Goal: Transaction & Acquisition: Book appointment/travel/reservation

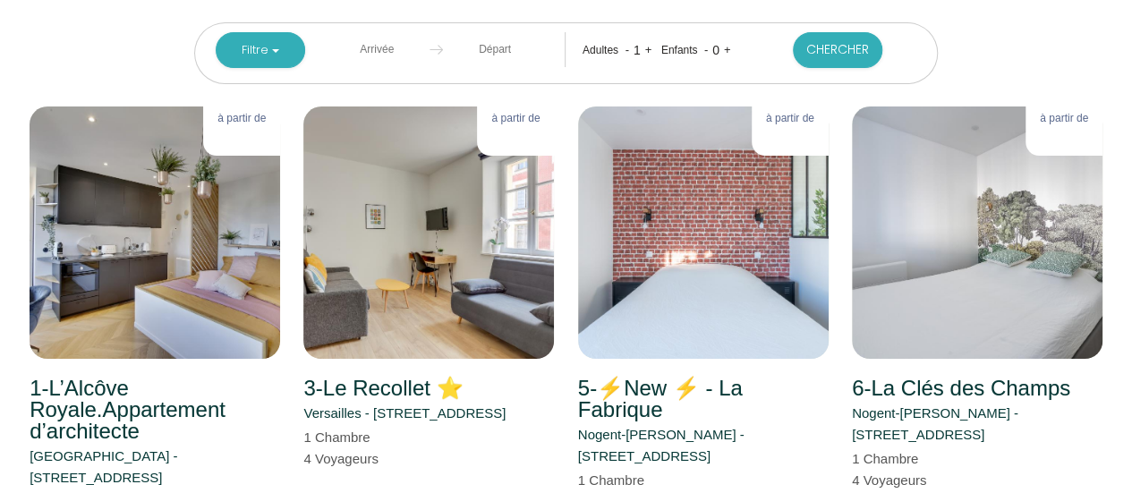
click at [386, 49] on input "text" at bounding box center [377, 49] width 105 height 35
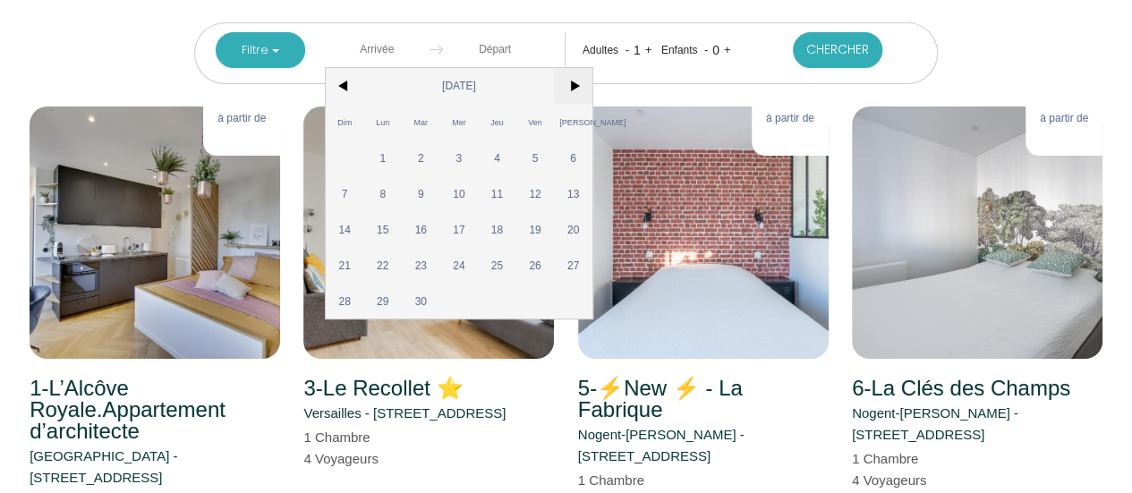
click at [571, 89] on span ">" at bounding box center [573, 86] width 38 height 36
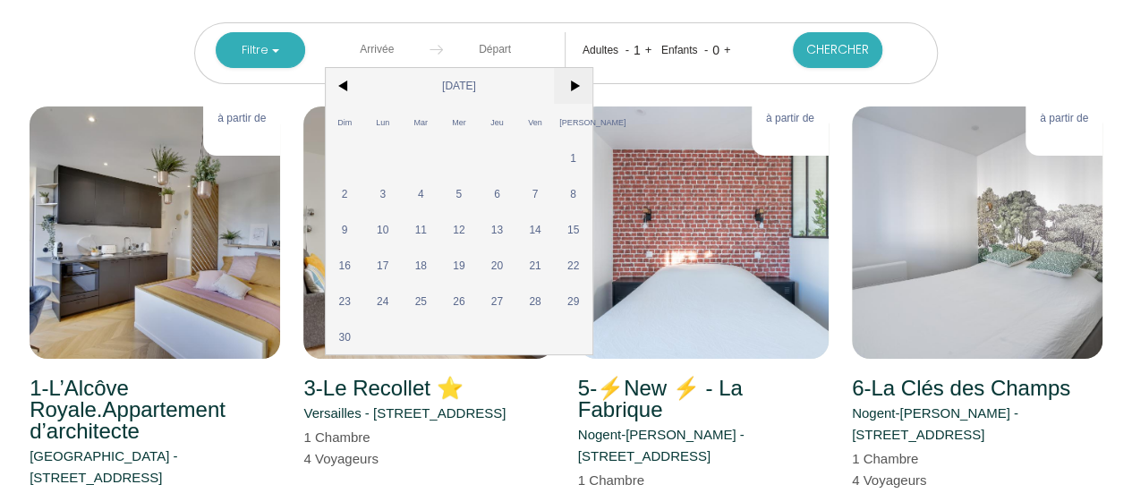
click at [571, 89] on span ">" at bounding box center [573, 86] width 38 height 36
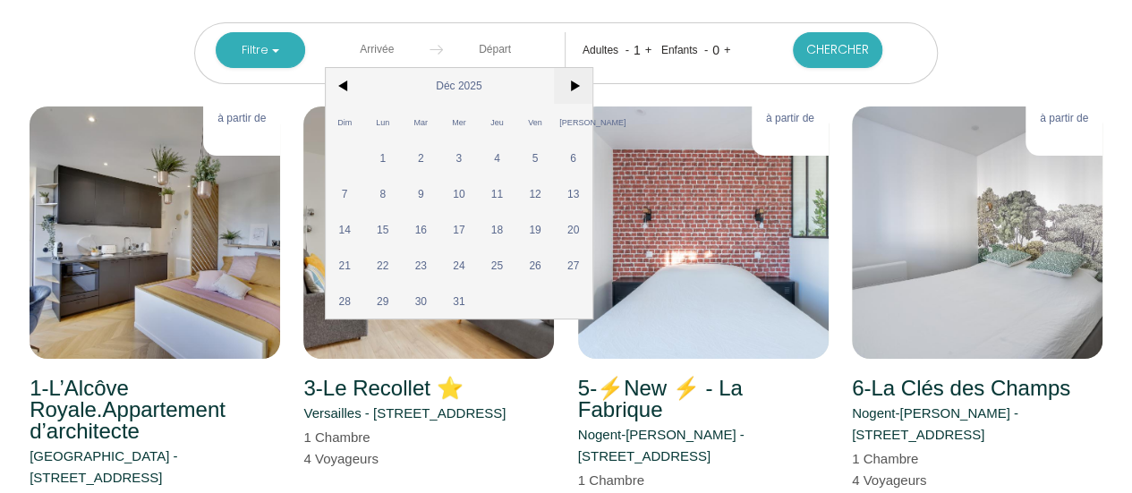
click at [571, 89] on span ">" at bounding box center [573, 86] width 38 height 36
click at [545, 151] on span "2" at bounding box center [535, 158] width 38 height 36
type input "Ven [DATE]"
type input "[PERSON_NAME] [DATE]"
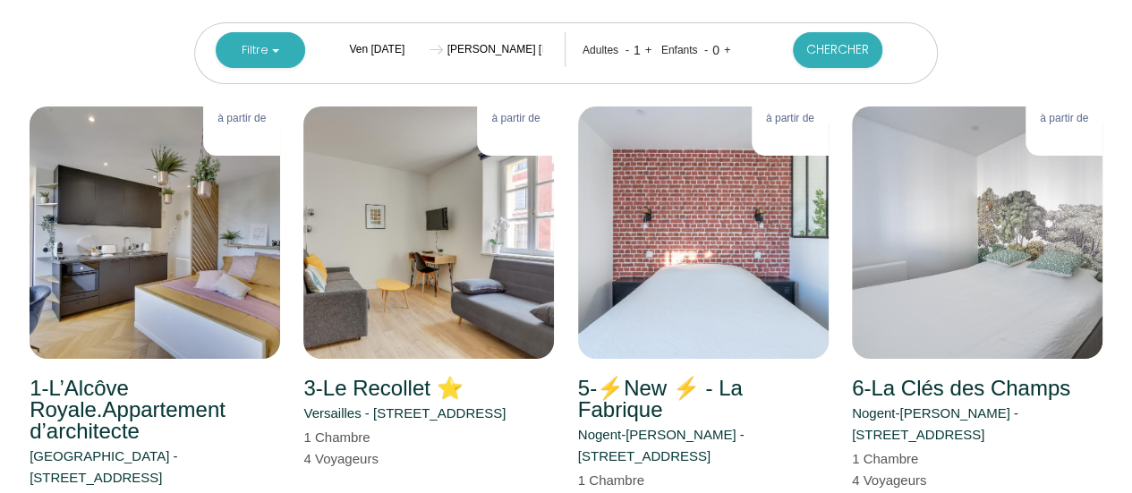
click at [403, 46] on input "Ven [DATE]" at bounding box center [377, 49] width 105 height 35
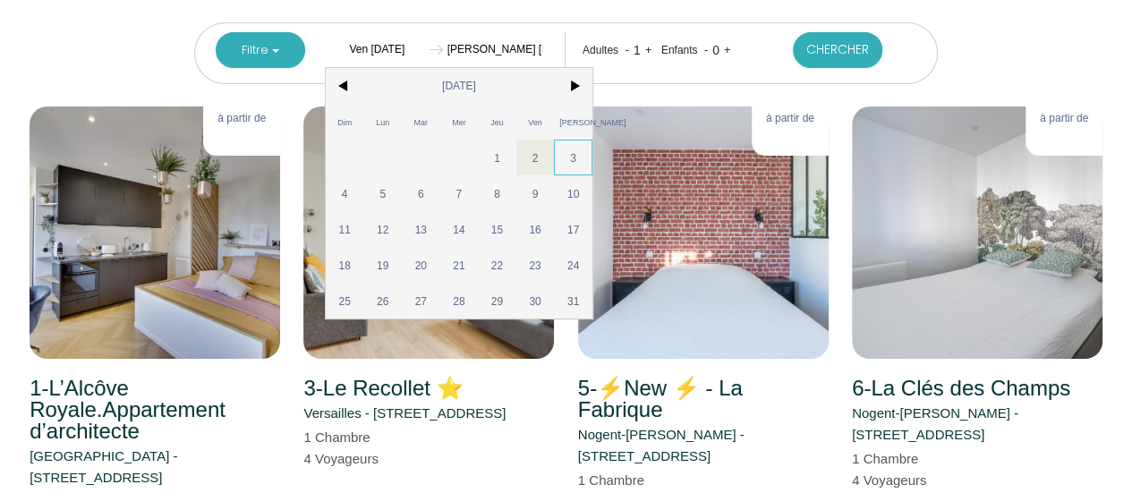
click at [574, 148] on span "3" at bounding box center [573, 158] width 38 height 36
type input "[PERSON_NAME] [DATE]"
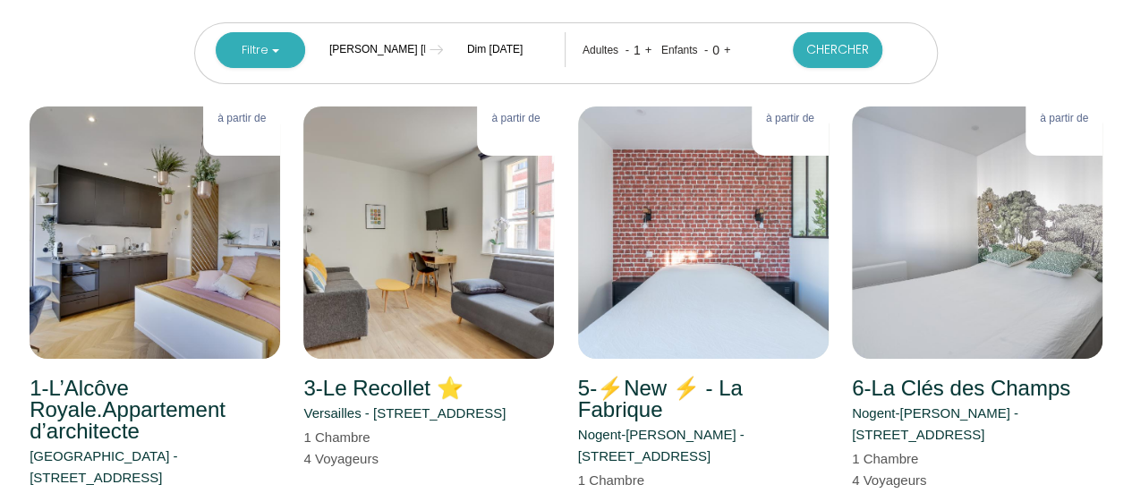
click at [491, 43] on input "Dim [DATE]" at bounding box center [495, 49] width 105 height 35
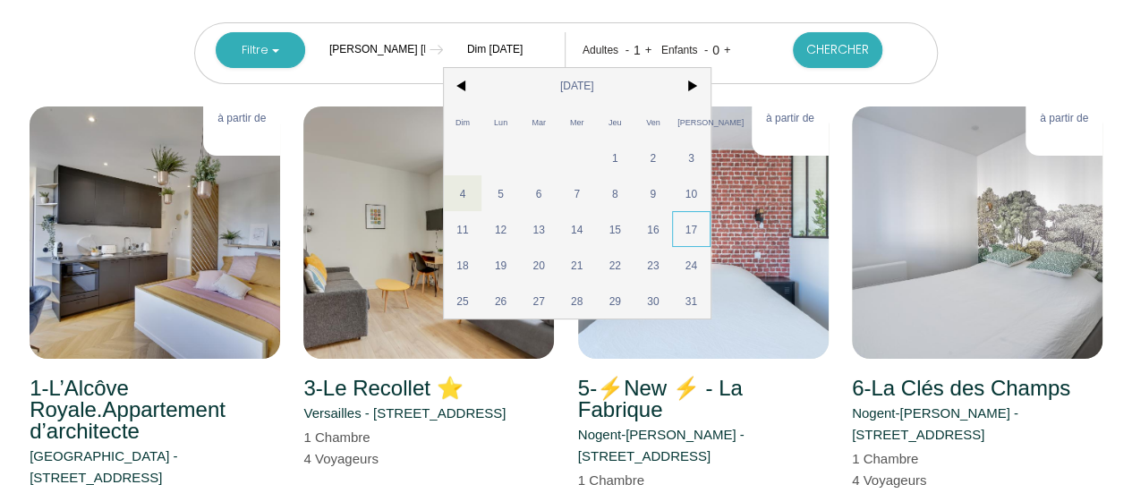
click at [692, 230] on span "17" at bounding box center [691, 229] width 38 height 36
type input "[PERSON_NAME] [DATE]"
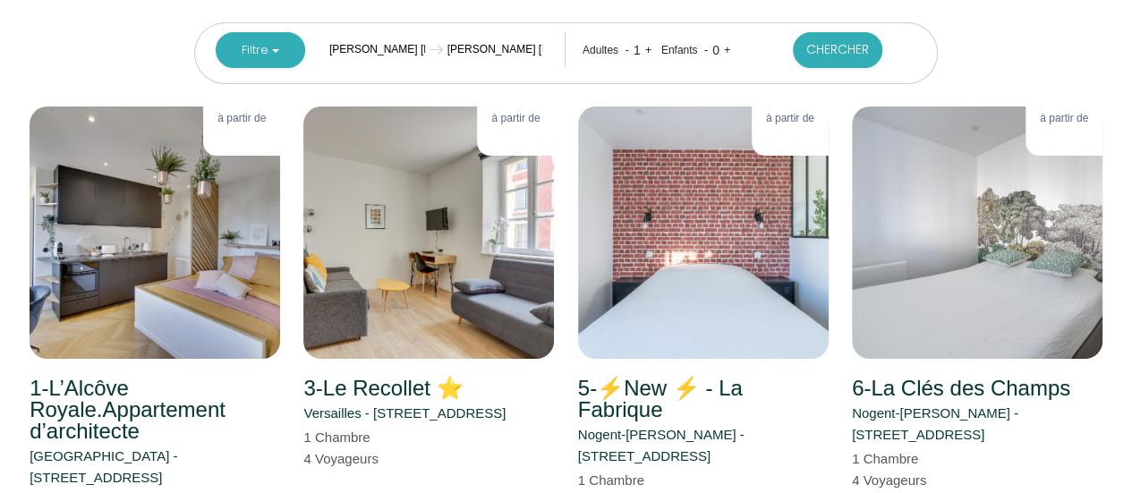
click at [649, 47] on link "+" at bounding box center [648, 49] width 7 height 13
click at [726, 49] on link "+" at bounding box center [727, 49] width 7 height 13
click at [829, 47] on button "Chercher" at bounding box center [837, 50] width 89 height 36
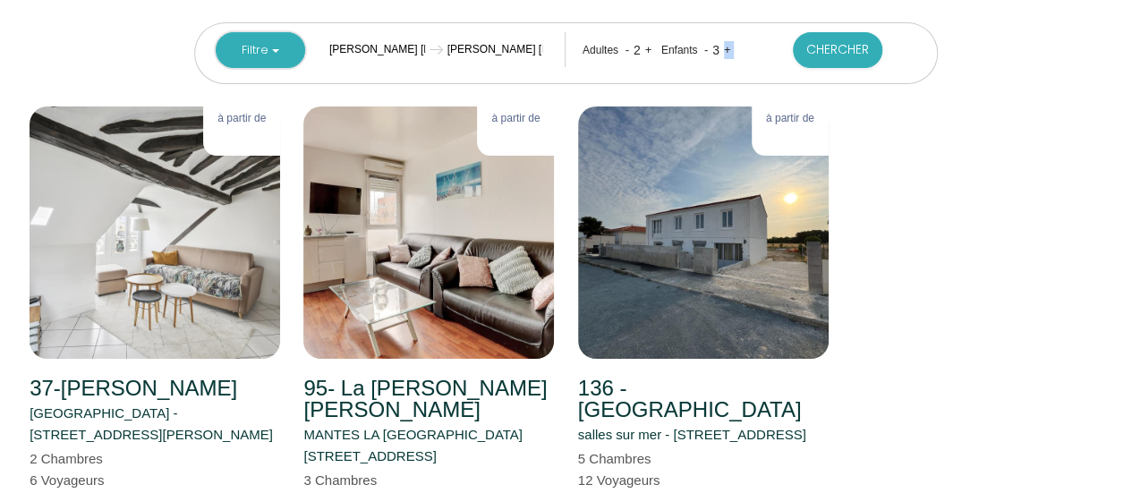
click at [284, 51] on button "Filtre" at bounding box center [260, 50] width 89 height 36
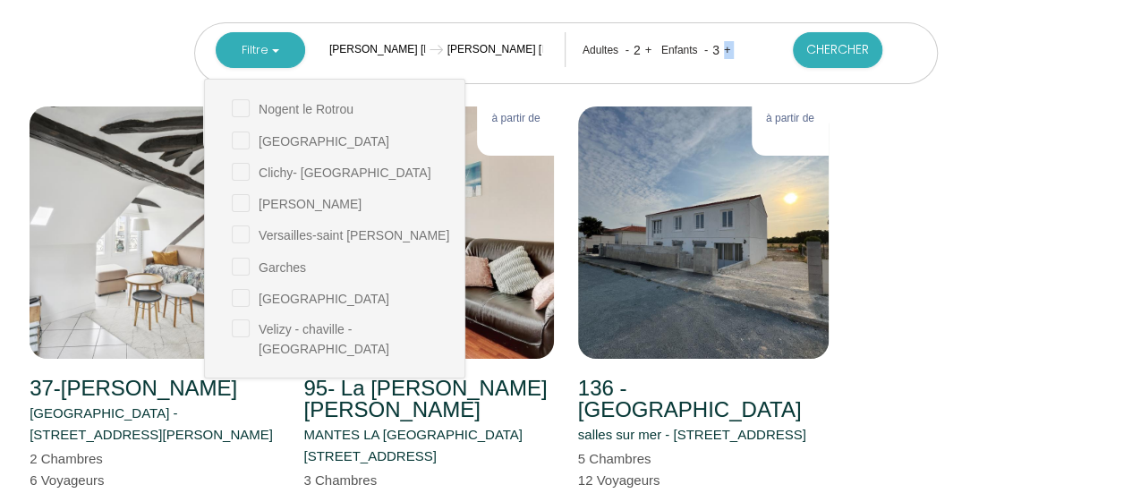
click at [245, 232] on cyr "checkbox" at bounding box center [348, 234] width 233 height 18
checkbox cyr "true"
checkbox Rotrou "false"
checkbox input "false"
checkbox Courbevoie "false"
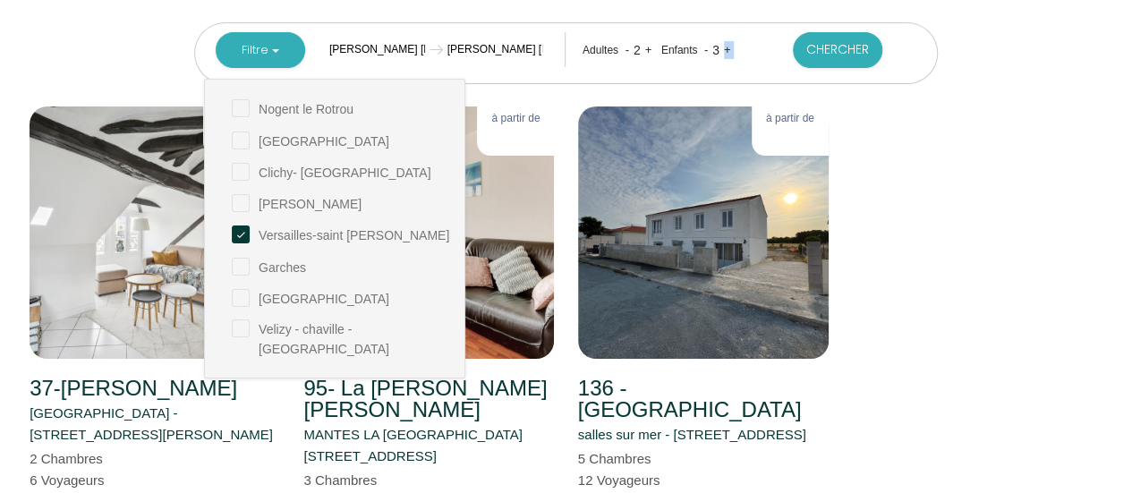
checkbox Malabry "false"
checkbox input "false"
checkbox -viroflay "false"
click at [930, 158] on div "37-[PERSON_NAME] [GEOGRAPHIC_DATA] - [STREET_ADDRESS][PERSON_NAME] 2 Chambre s …" at bounding box center [566, 320] width 1096 height 429
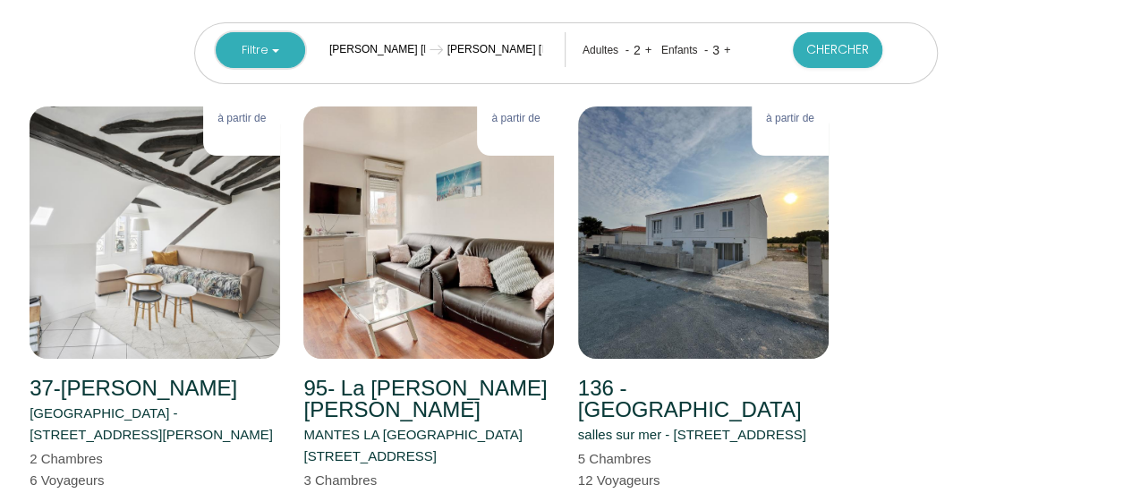
click at [276, 55] on button "Filtre" at bounding box center [260, 50] width 89 height 36
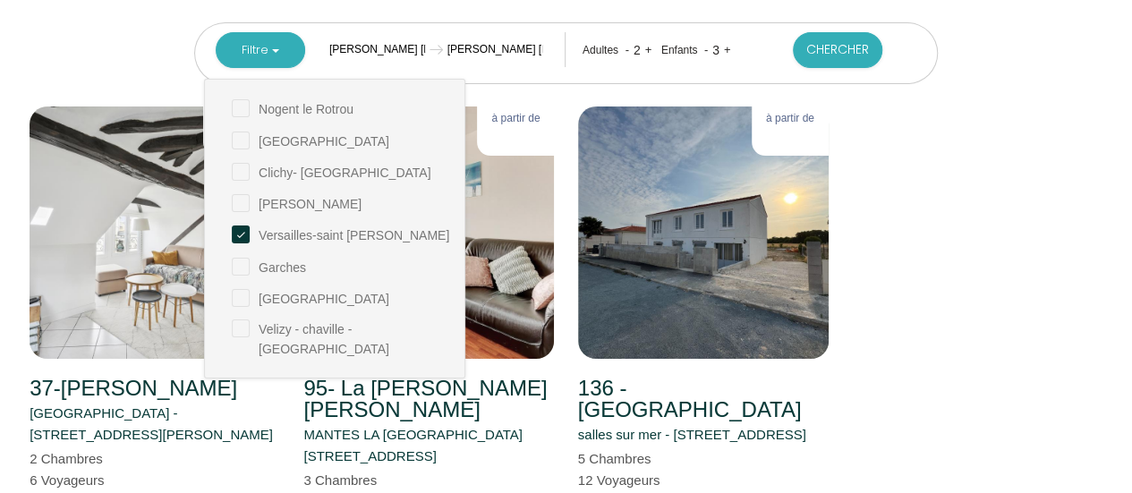
click at [1025, 291] on div "37-[PERSON_NAME] [GEOGRAPHIC_DATA] - [STREET_ADDRESS][PERSON_NAME] 2 Chambre s …" at bounding box center [566, 320] width 1096 height 429
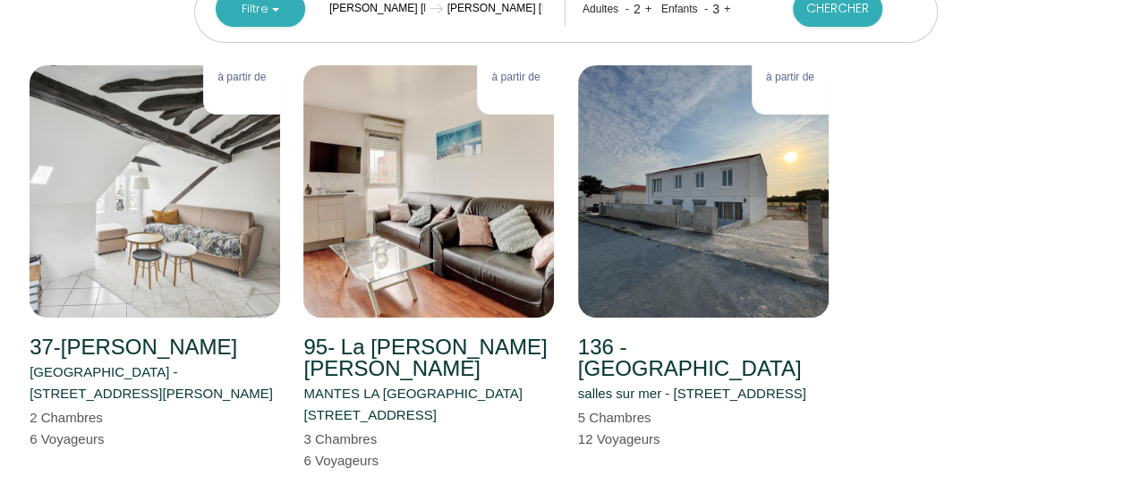
scroll to position [42, 0]
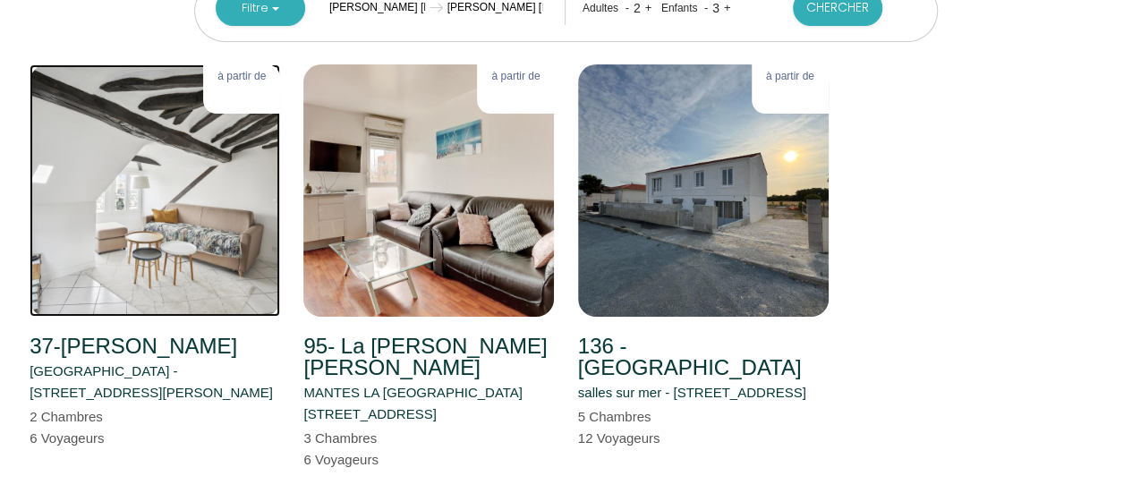
click at [199, 233] on img at bounding box center [155, 190] width 250 height 252
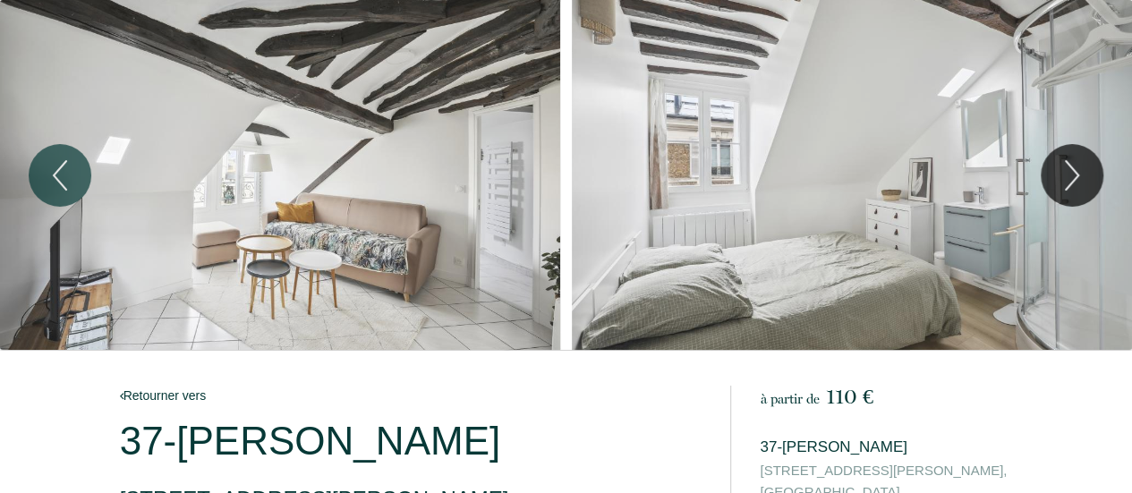
scroll to position [431, 0]
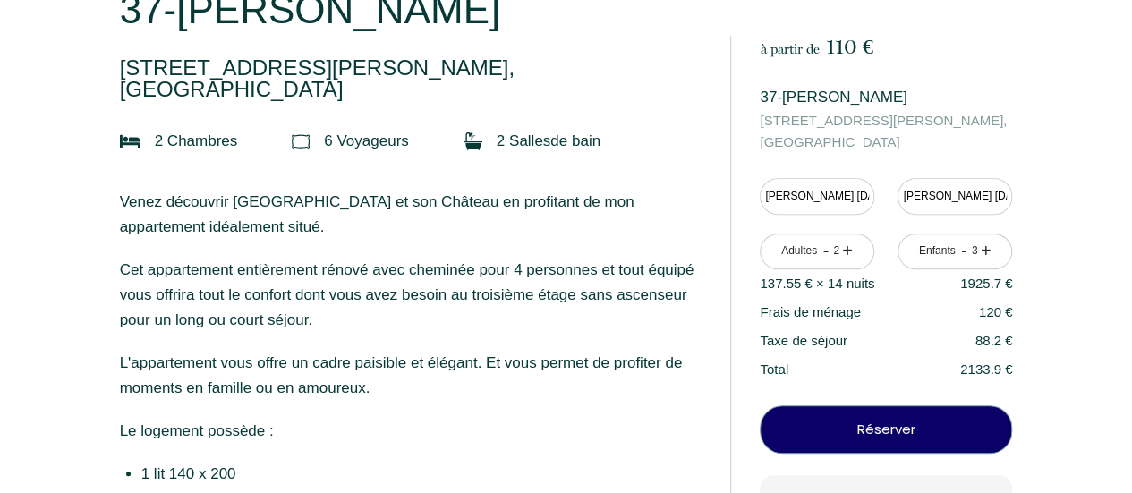
click at [881, 413] on button "Réserver" at bounding box center [886, 429] width 252 height 48
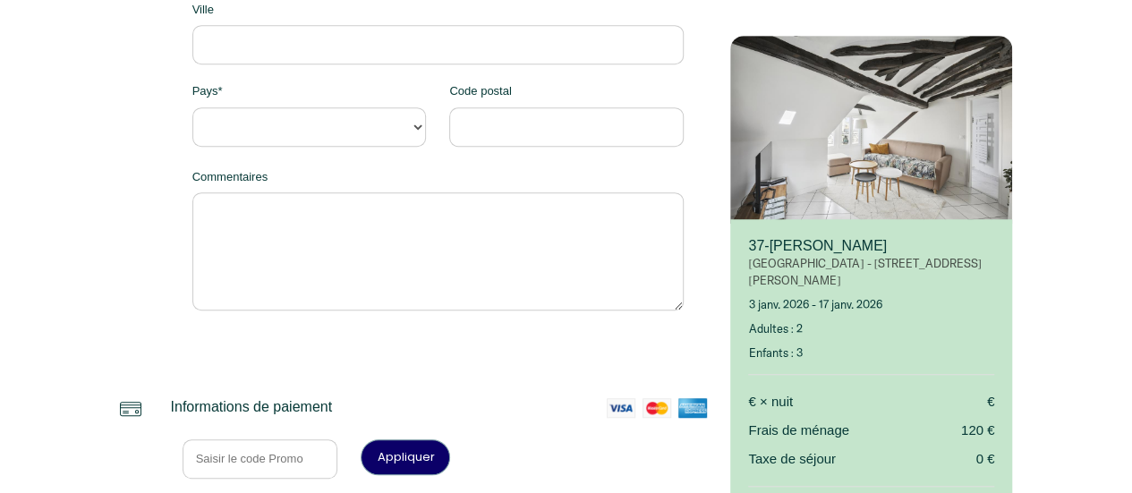
select select "Default select example"
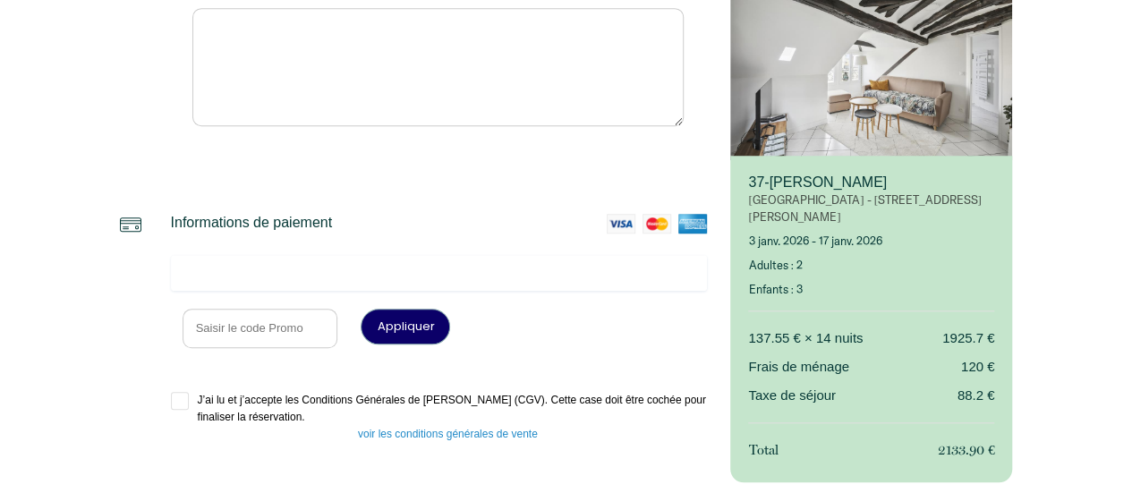
scroll to position [643, 0]
